Goal: Use online tool/utility: Utilize a website feature to perform a specific function

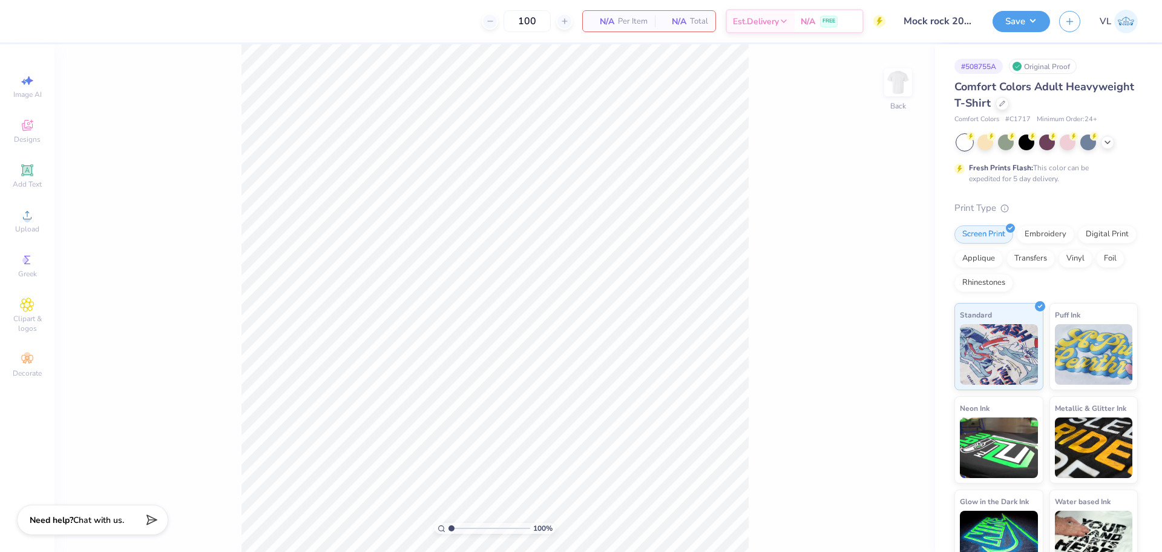
click at [882, 88] on div "100 % Back" at bounding box center [494, 297] width 881 height 507
click at [894, 87] on img at bounding box center [898, 82] width 48 height 48
click at [29, 212] on icon at bounding box center [27, 215] width 8 height 8
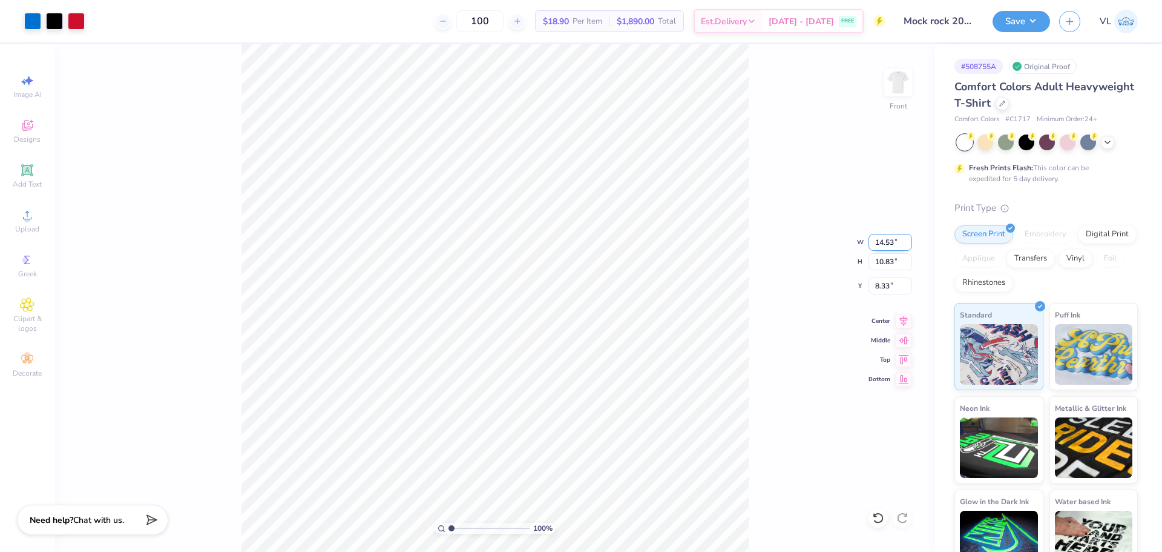
click at [889, 241] on input "14.53" at bounding box center [891, 242] width 44 height 17
type input "12.50"
type input "9.32"
type input "3.00"
click at [372, 51] on div "100 % Front W 12.50 12.50 " H 9.32 9.32 " Y 3.00 3.00 " Center Middle Top Bottom" at bounding box center [494, 297] width 881 height 507
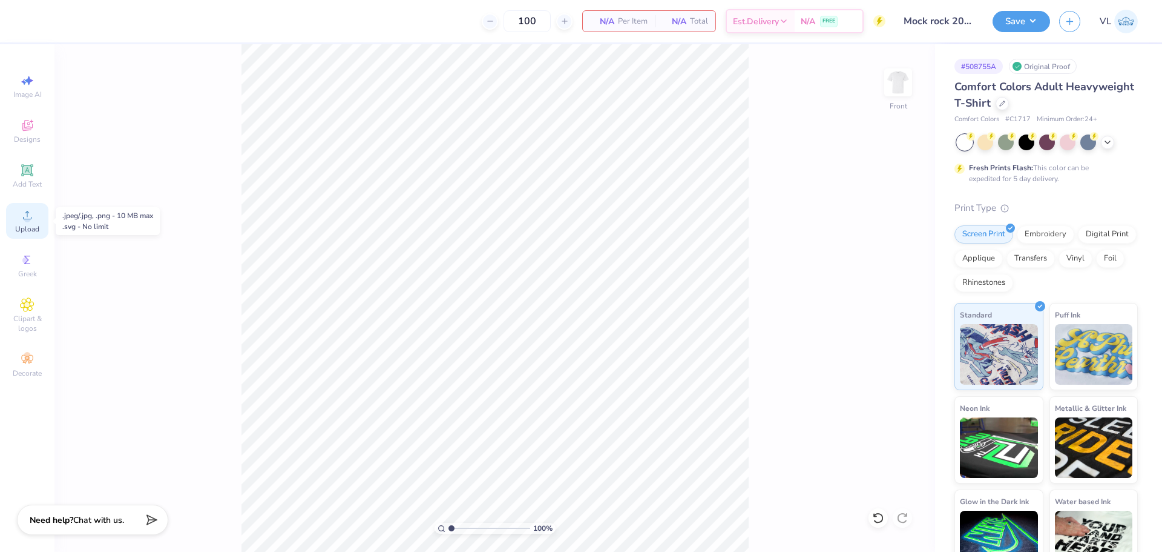
click at [19, 231] on span "Upload" at bounding box center [27, 229] width 24 height 10
click at [35, 218] on div "Upload" at bounding box center [27, 221] width 42 height 36
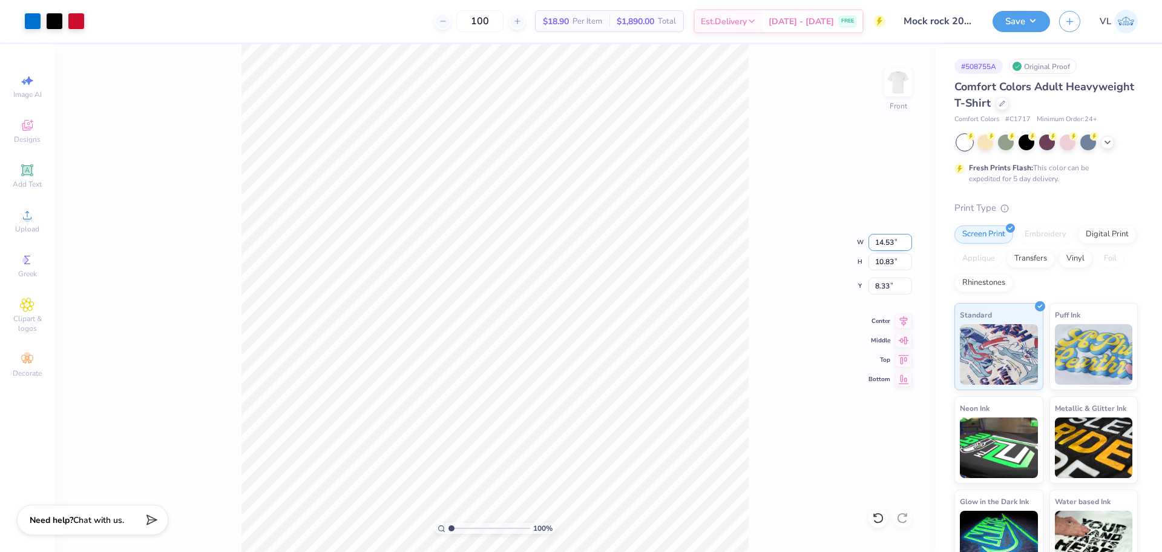
click at [893, 246] on input "14.53" at bounding box center [891, 242] width 44 height 17
type input "12.5"
type input "3"
type input "12.50"
type input "9.32"
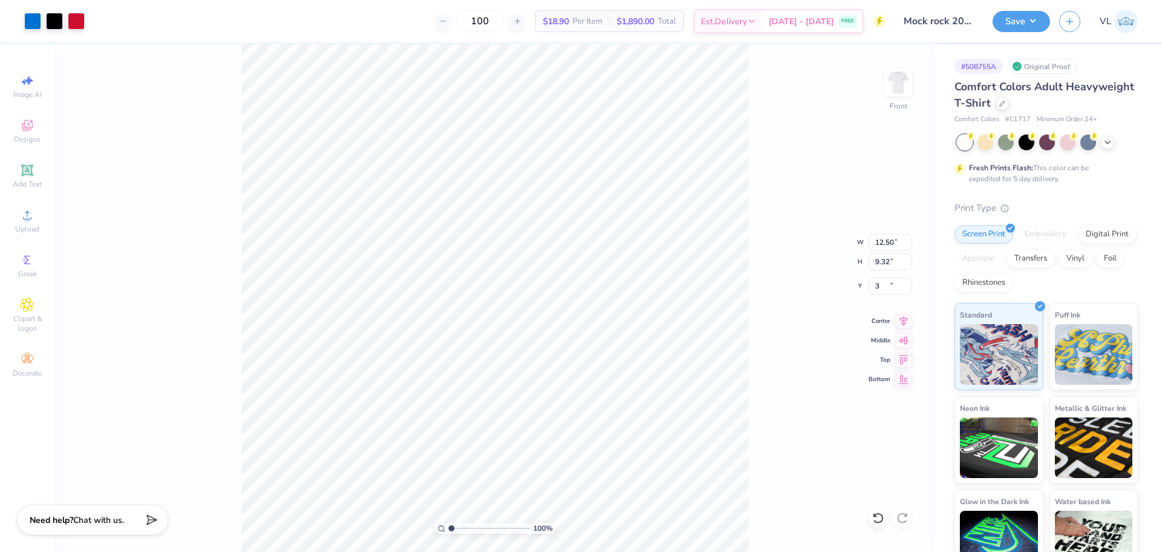
type input "3.00"
click at [1041, 15] on button "Save" at bounding box center [1022, 19] width 58 height 21
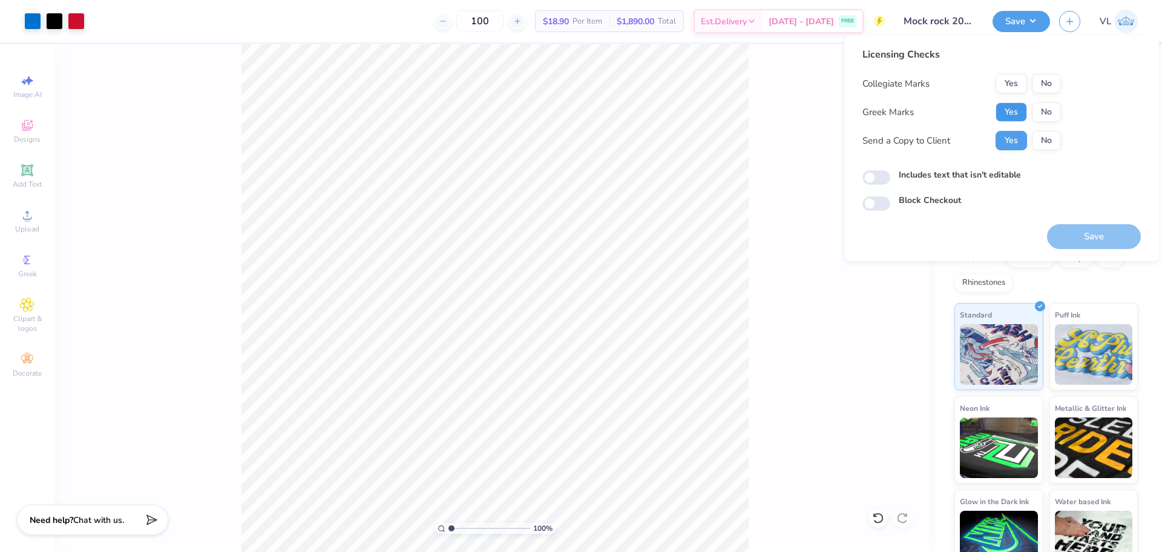
click at [1019, 107] on button "Yes" at bounding box center [1011, 111] width 31 height 19
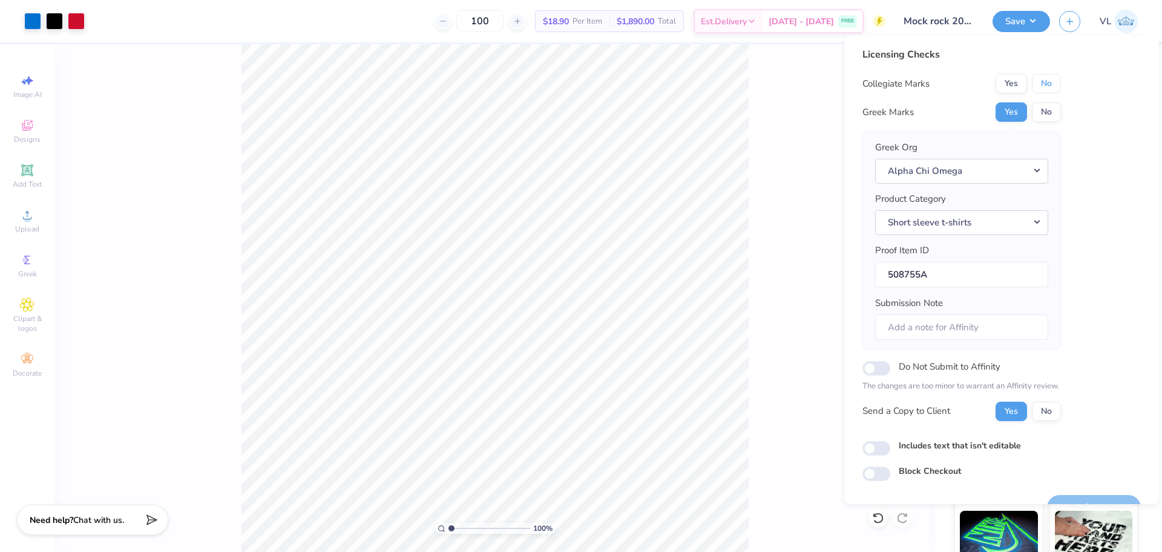
click at [1051, 85] on button "No" at bounding box center [1046, 83] width 29 height 19
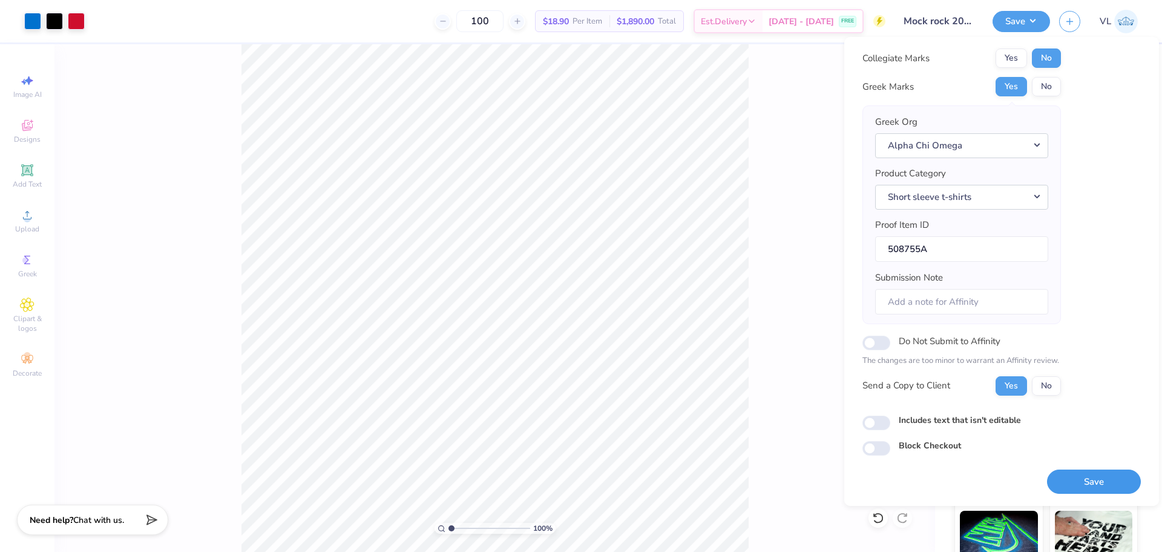
click at [1096, 479] on button "Save" at bounding box center [1094, 481] width 94 height 25
